Goal: Task Accomplishment & Management: Use online tool/utility

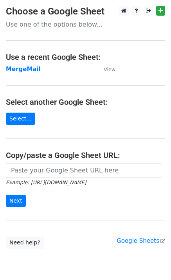
click at [22, 68] on strong "MergeMail" at bounding box center [23, 69] width 35 height 7
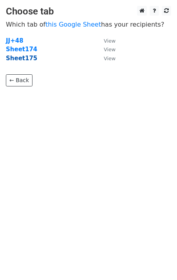
click at [14, 61] on strong "Sheet175" at bounding box center [21, 58] width 31 height 7
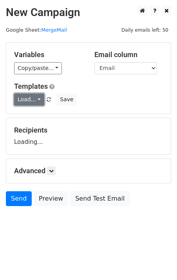
click at [28, 97] on link "Load..." at bounding box center [29, 99] width 30 height 12
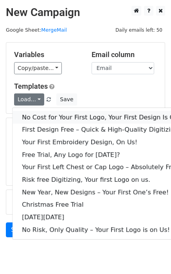
click at [39, 112] on link "No Cost for Your First Logo, Your First Design Is On Us!" at bounding box center [105, 117] width 187 height 12
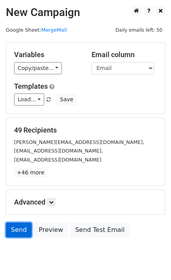
click at [21, 232] on link "Send" at bounding box center [19, 229] width 26 height 15
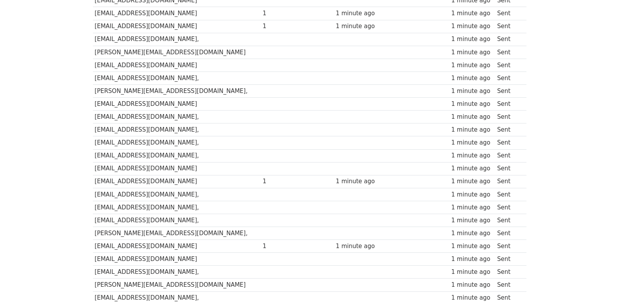
scroll to position [531, 0]
